Goal: Task Accomplishment & Management: Complete application form

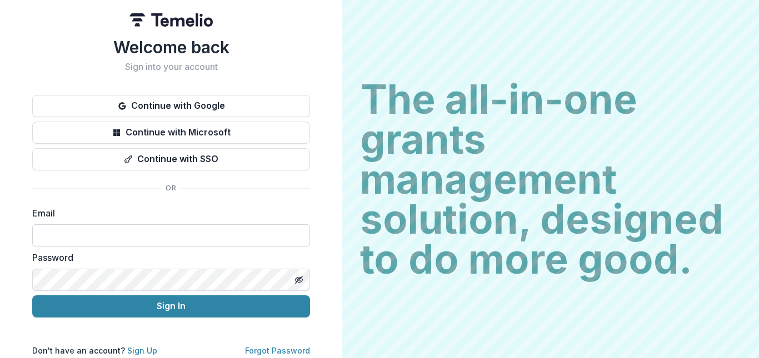
click at [113, 235] on input at bounding box center [171, 236] width 278 height 22
type input "**********"
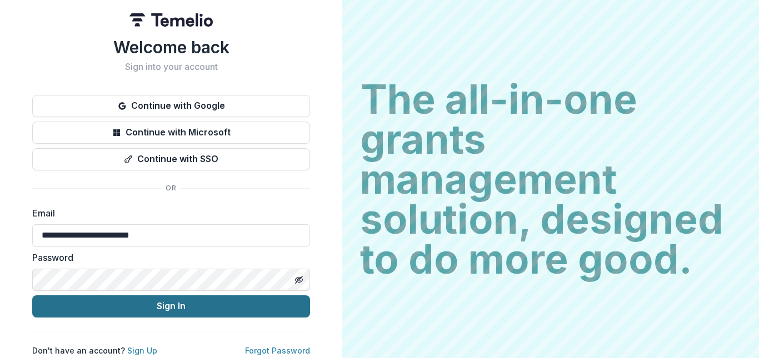
click at [164, 308] on button "Sign In" at bounding box center [171, 307] width 278 height 22
